Goal: Task Accomplishment & Management: Use online tool/utility

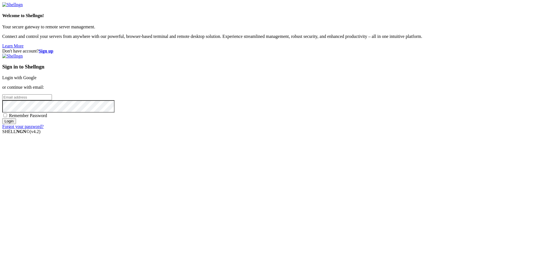
click at [52, 100] on input "email" at bounding box center [27, 97] width 50 height 6
type input "[EMAIL_ADDRESS][DOMAIN_NAME]"
click at [327, 118] on div "Remember Password" at bounding box center [269, 116] width 535 height 6
click at [47, 118] on span "Remember Password" at bounding box center [28, 115] width 38 height 5
click at [7, 117] on input "Remember Password" at bounding box center [5, 115] width 4 height 4
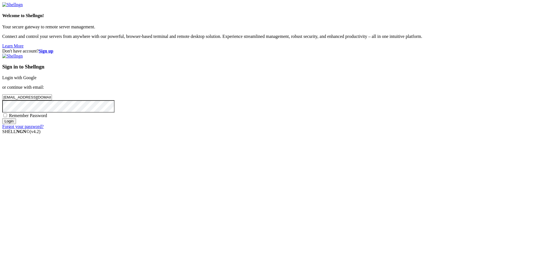
checkbox input "true"
click at [340, 129] on div "Sign in to Shellngn Login with Google or continue with email: [EMAIL_ADDRESS][D…" at bounding box center [269, 92] width 535 height 76
click at [16, 124] on input "Login" at bounding box center [9, 121] width 14 height 6
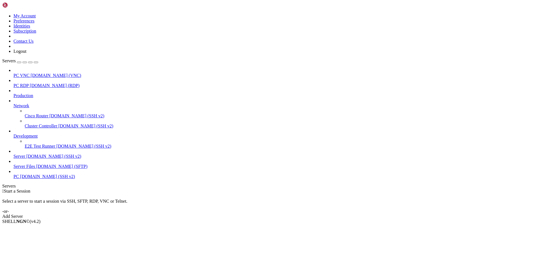
click at [39, 73] on span "[DOMAIN_NAME] (VNC)" at bounding box center [56, 75] width 51 height 5
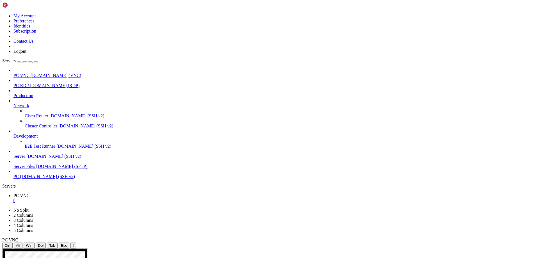
drag, startPoint x: 117, startPoint y: 361, endPoint x: 97, endPoint y: 360, distance: 19.7
drag, startPoint x: 116, startPoint y: 403, endPoint x: 96, endPoint y: 401, distance: 20.3
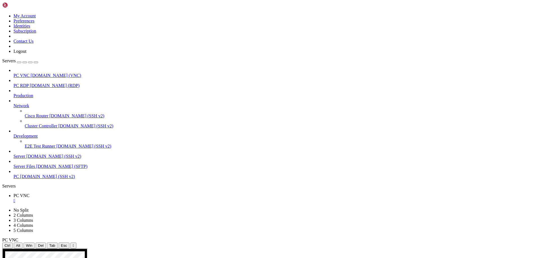
drag, startPoint x: 117, startPoint y: 375, endPoint x: 97, endPoint y: 374, distance: 20.3
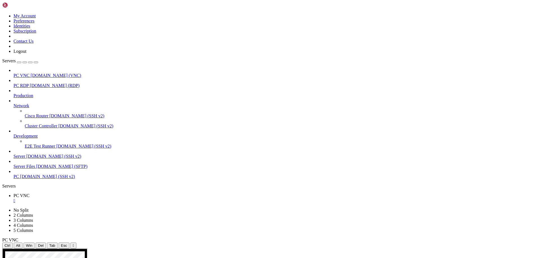
drag, startPoint x: 112, startPoint y: 366, endPoint x: 126, endPoint y: 372, distance: 15.0
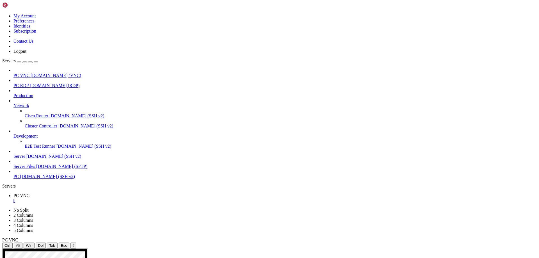
drag, startPoint x: 384, startPoint y: 385, endPoint x: 213, endPoint y: 380, distance: 171.7
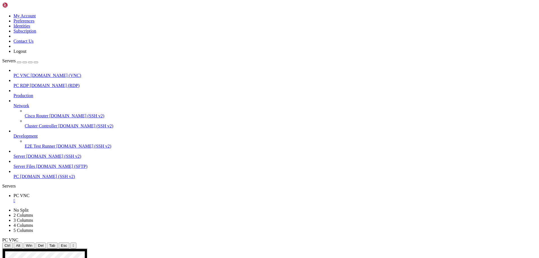
drag, startPoint x: 166, startPoint y: 472, endPoint x: 327, endPoint y: 500, distance: 163.4
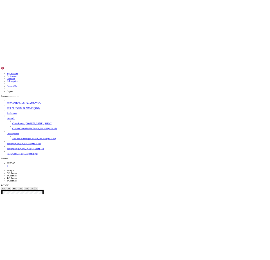
scroll to position [0, 0]
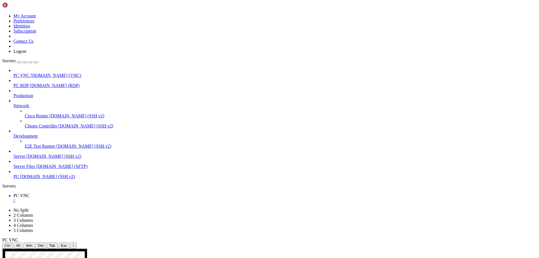
drag, startPoint x: 268, startPoint y: 471, endPoint x: 144, endPoint y: 501, distance: 128.0
drag, startPoint x: 47, startPoint y: 330, endPoint x: 76, endPoint y: 331, distance: 28.1
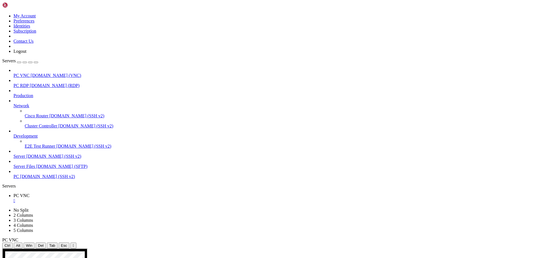
drag, startPoint x: 186, startPoint y: 343, endPoint x: 190, endPoint y: 343, distance: 4.2
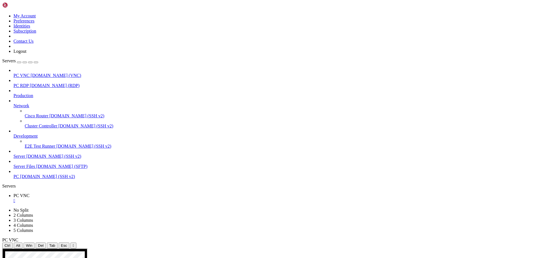
click at [60, 179] on div "PC VNC [DOMAIN_NAME] (VNC) PC RDP [DOMAIN_NAME] (RDP) Production Network Cisco …" at bounding box center [269, 123] width 535 height 111
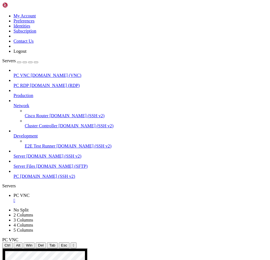
drag, startPoint x: 167, startPoint y: 368, endPoint x: 145, endPoint y: 401, distance: 40.0
drag, startPoint x: 127, startPoint y: 424, endPoint x: 122, endPoint y: 426, distance: 5.8
drag, startPoint x: 77, startPoint y: 451, endPoint x: 69, endPoint y: 460, distance: 11.9
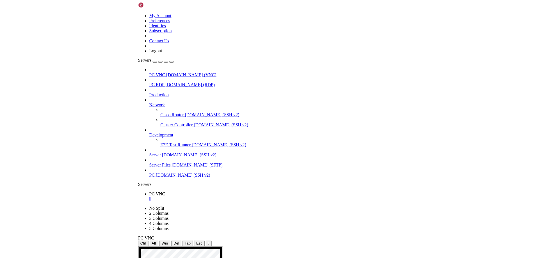
scroll to position [0, 74]
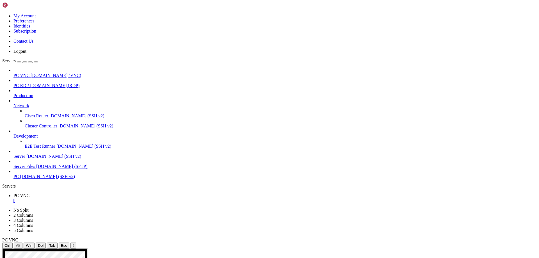
drag, startPoint x: 175, startPoint y: 348, endPoint x: 112, endPoint y: 341, distance: 63.3
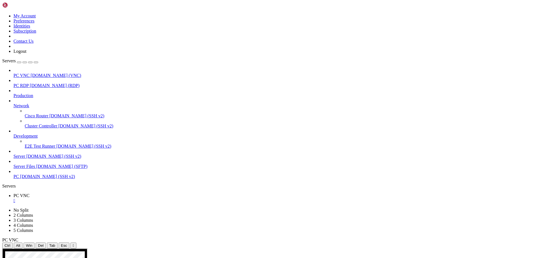
drag, startPoint x: 165, startPoint y: 374, endPoint x: 289, endPoint y: 377, distance: 124.2
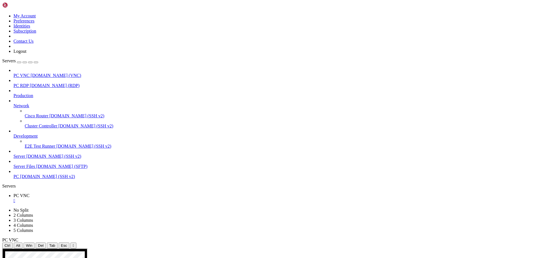
drag, startPoint x: 251, startPoint y: 385, endPoint x: 194, endPoint y: 386, distance: 57.0
drag, startPoint x: 148, startPoint y: 261, endPoint x: 152, endPoint y: 261, distance: 3.7
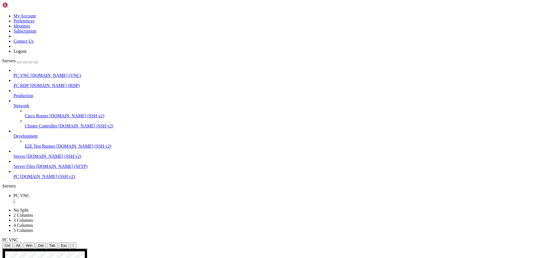
scroll to position [0, 71]
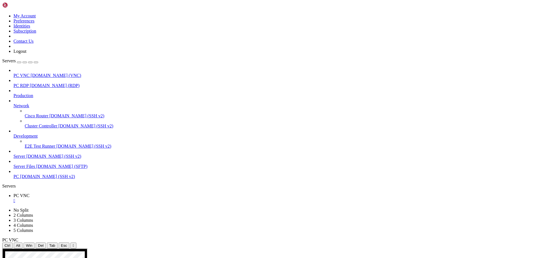
drag, startPoint x: 205, startPoint y: 352, endPoint x: 228, endPoint y: 360, distance: 24.6
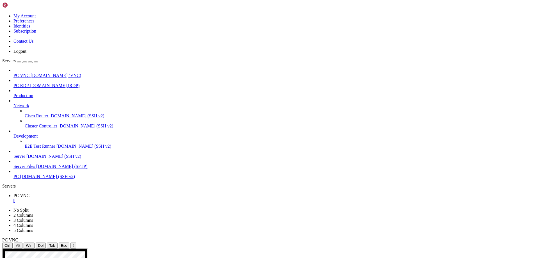
drag, startPoint x: 182, startPoint y: 351, endPoint x: 187, endPoint y: 354, distance: 5.0
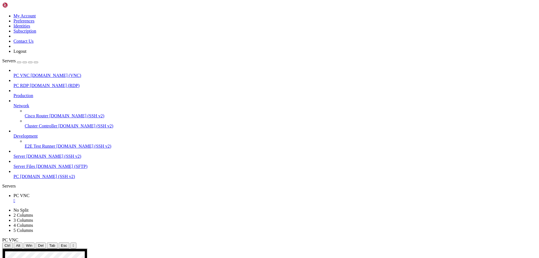
drag, startPoint x: 226, startPoint y: 353, endPoint x: 221, endPoint y: 346, distance: 8.0
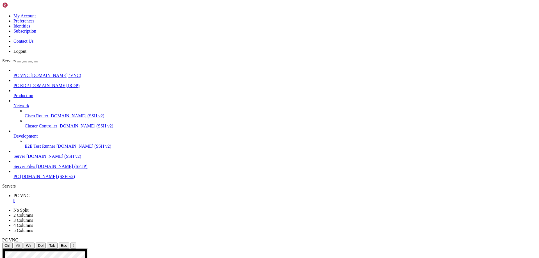
drag, startPoint x: 120, startPoint y: 324, endPoint x: 101, endPoint y: 325, distance: 18.3
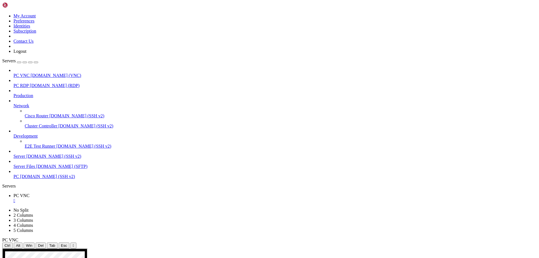
drag, startPoint x: 236, startPoint y: 337, endPoint x: 181, endPoint y: 337, distance: 54.5
drag, startPoint x: 185, startPoint y: 330, endPoint x: 193, endPoint y: 327, distance: 7.9
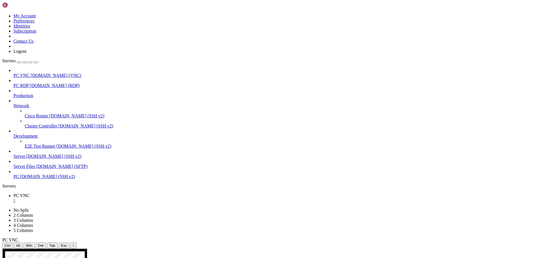
drag, startPoint x: 173, startPoint y: 340, endPoint x: 224, endPoint y: 336, distance: 50.5
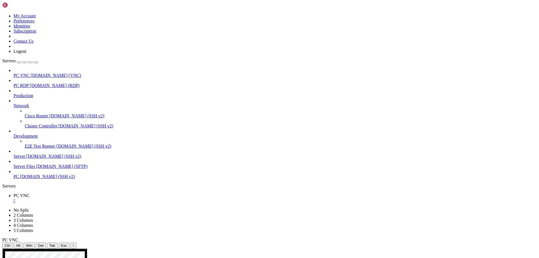
drag, startPoint x: 206, startPoint y: 331, endPoint x: 99, endPoint y: 332, distance: 107.3
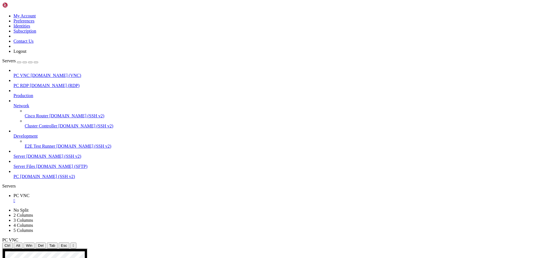
drag, startPoint x: 317, startPoint y: 409, endPoint x: 266, endPoint y: 396, distance: 53.1
drag, startPoint x: 208, startPoint y: 361, endPoint x: 275, endPoint y: 361, distance: 66.9
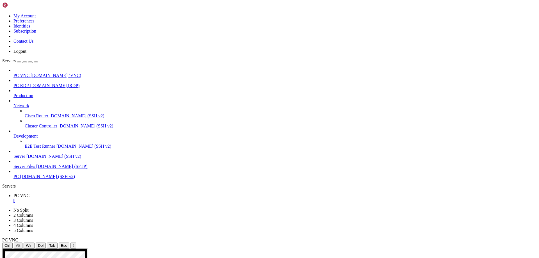
drag, startPoint x: 262, startPoint y: 390, endPoint x: 348, endPoint y: 398, distance: 86.6
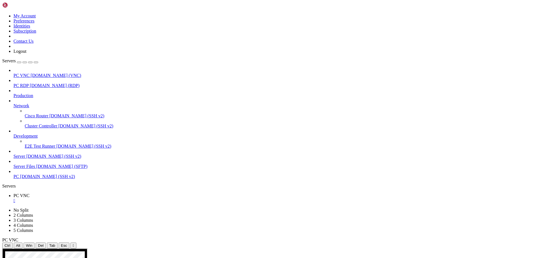
drag, startPoint x: 380, startPoint y: 315, endPoint x: 209, endPoint y: 299, distance: 171.3
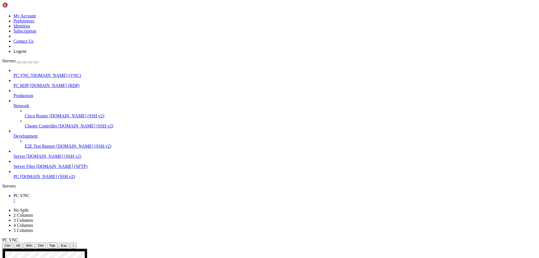
scroll to position [0, 0]
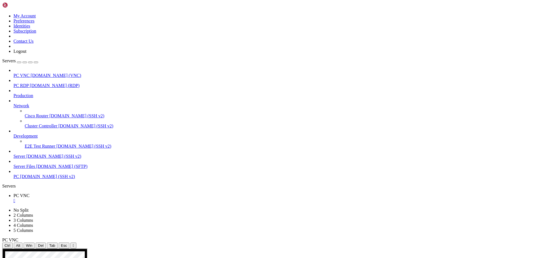
drag, startPoint x: 243, startPoint y: 354, endPoint x: 167, endPoint y: 355, distance: 76.4
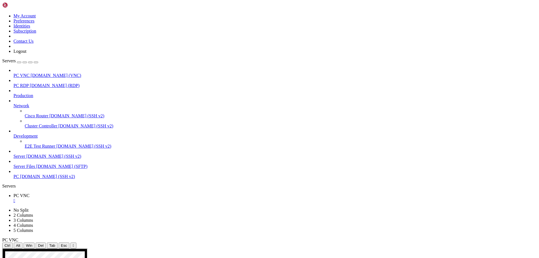
drag, startPoint x: 241, startPoint y: 362, endPoint x: 192, endPoint y: 363, distance: 48.6
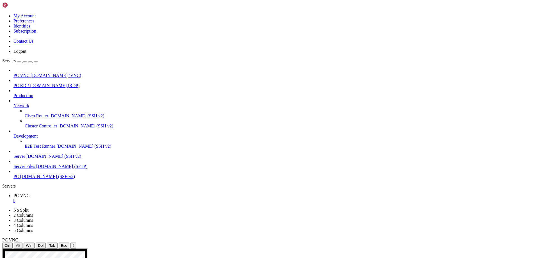
drag, startPoint x: 303, startPoint y: 500, endPoint x: 243, endPoint y: 473, distance: 65.7
